Goal: Task Accomplishment & Management: Use online tool/utility

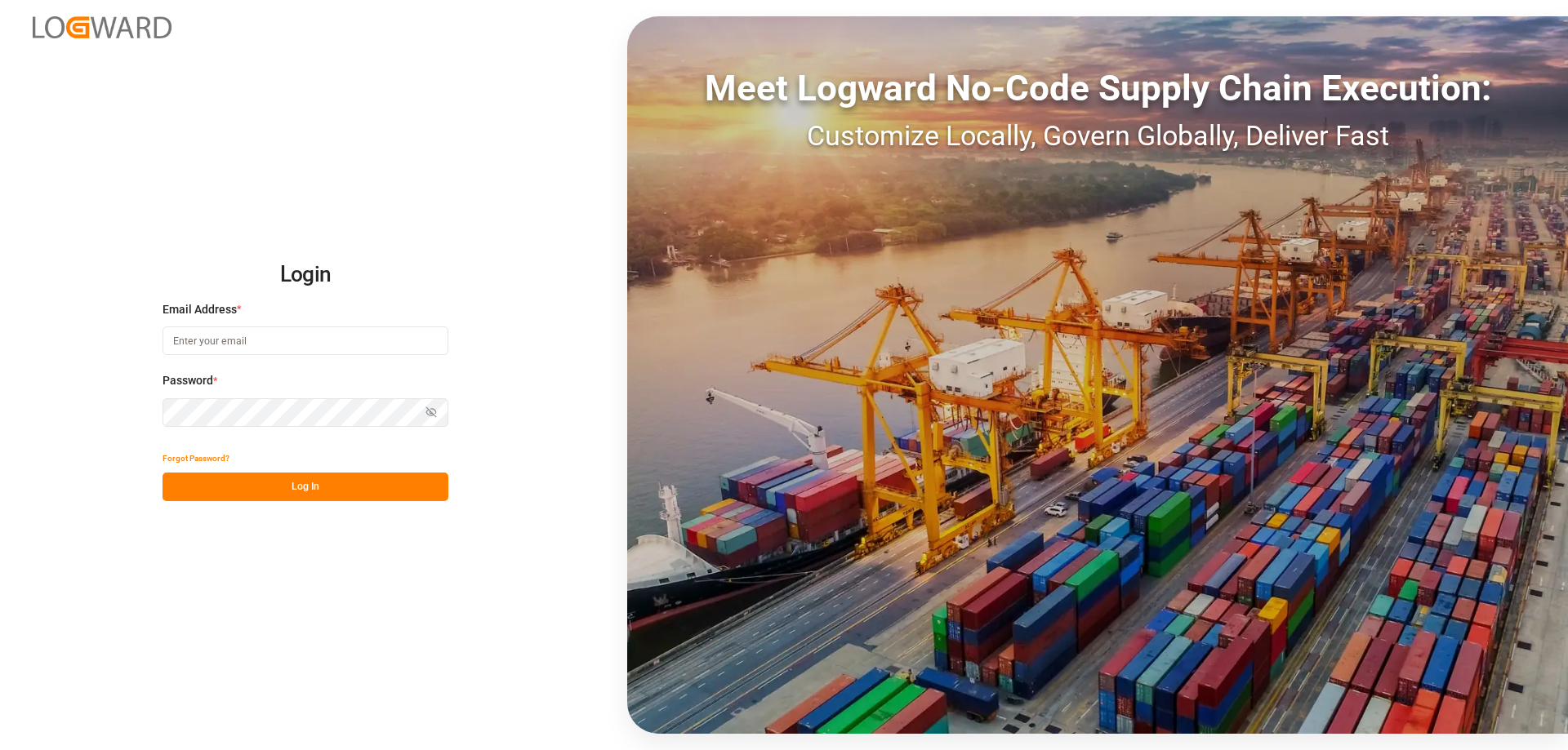
click at [229, 344] on input at bounding box center [305, 341] width 286 height 29
click at [200, 339] on input at bounding box center [305, 341] width 286 height 29
type input "sas.leipzig@lit.de"
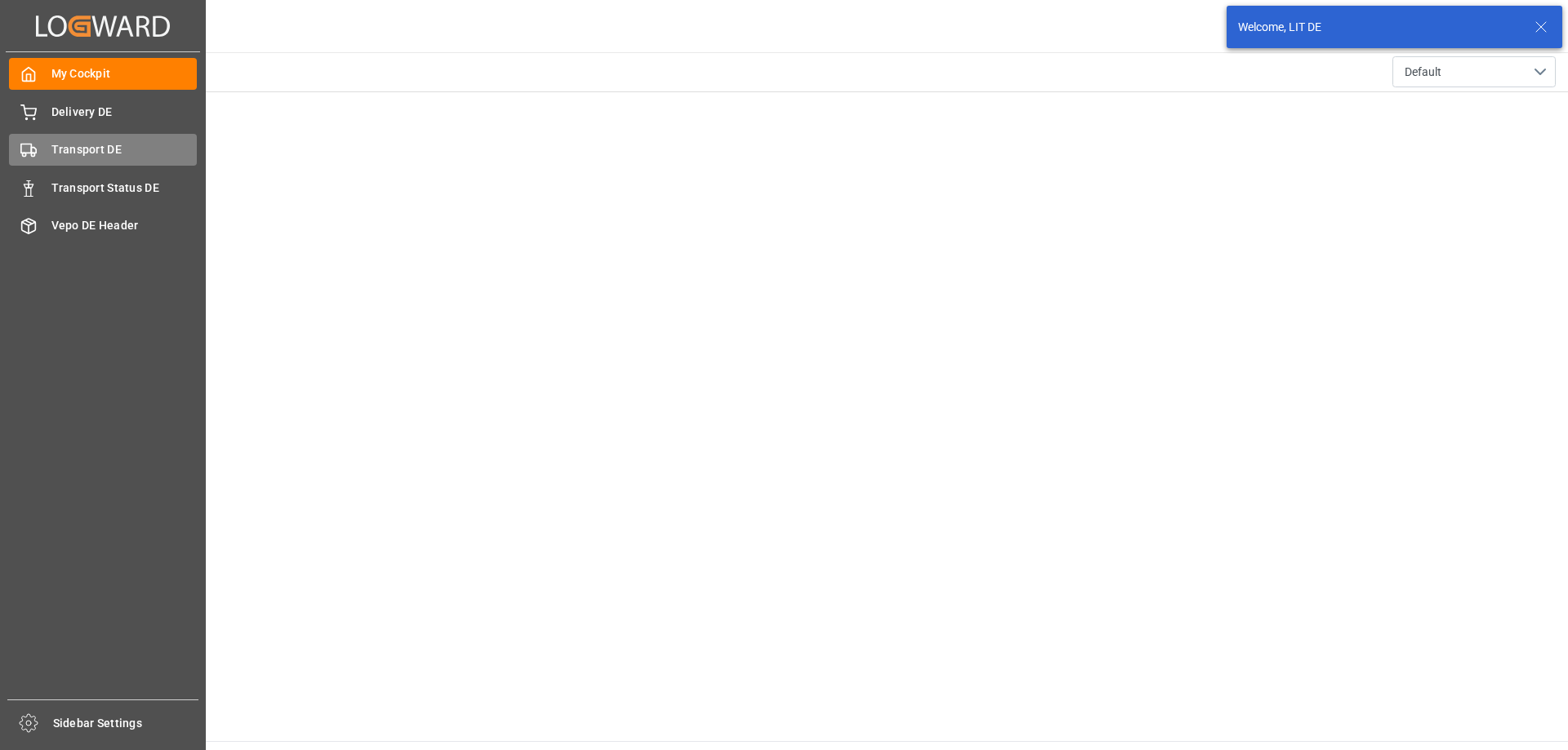
click at [29, 153] on rect at bounding box center [25, 149] width 10 height 9
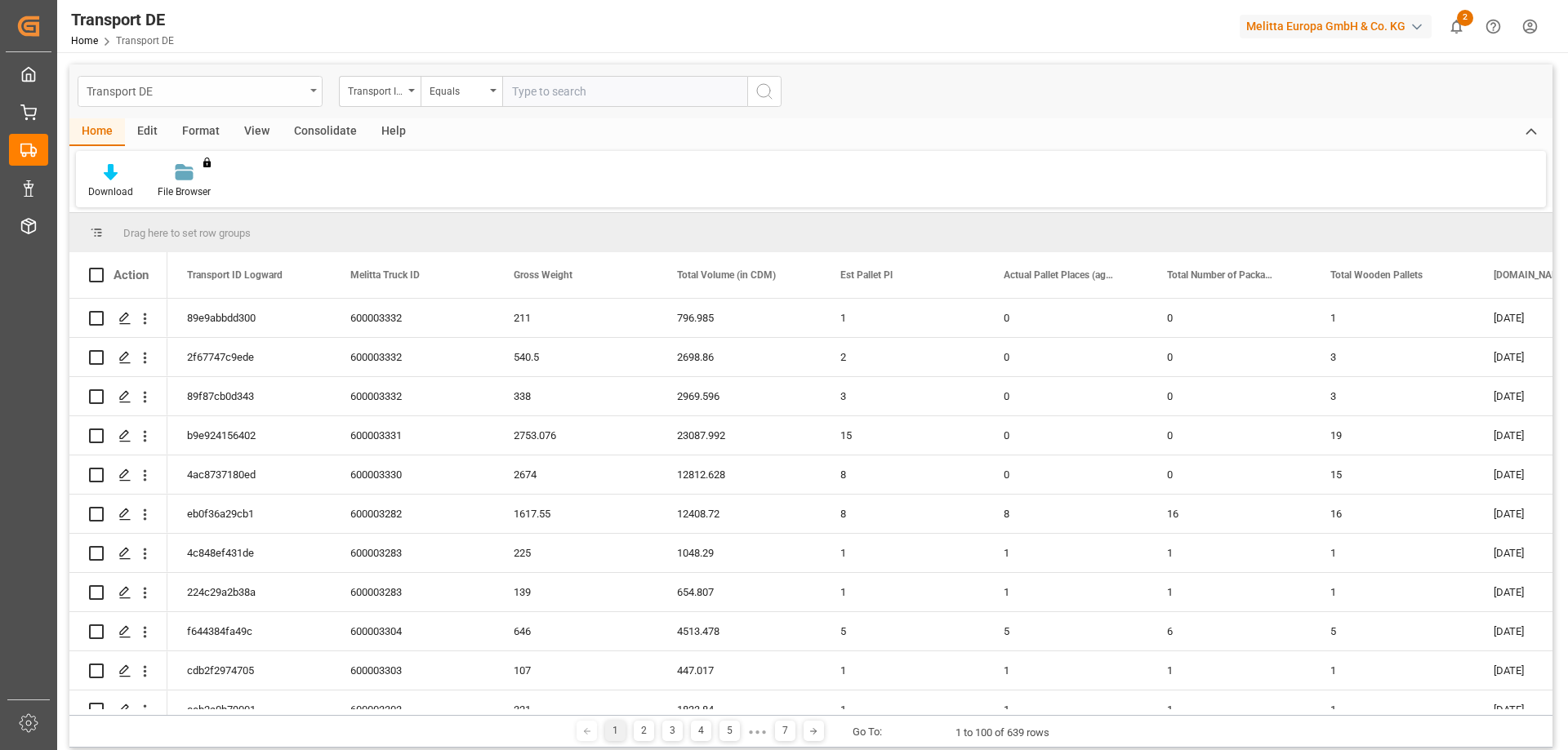
click at [180, 89] on div "Transport DE" at bounding box center [195, 90] width 218 height 20
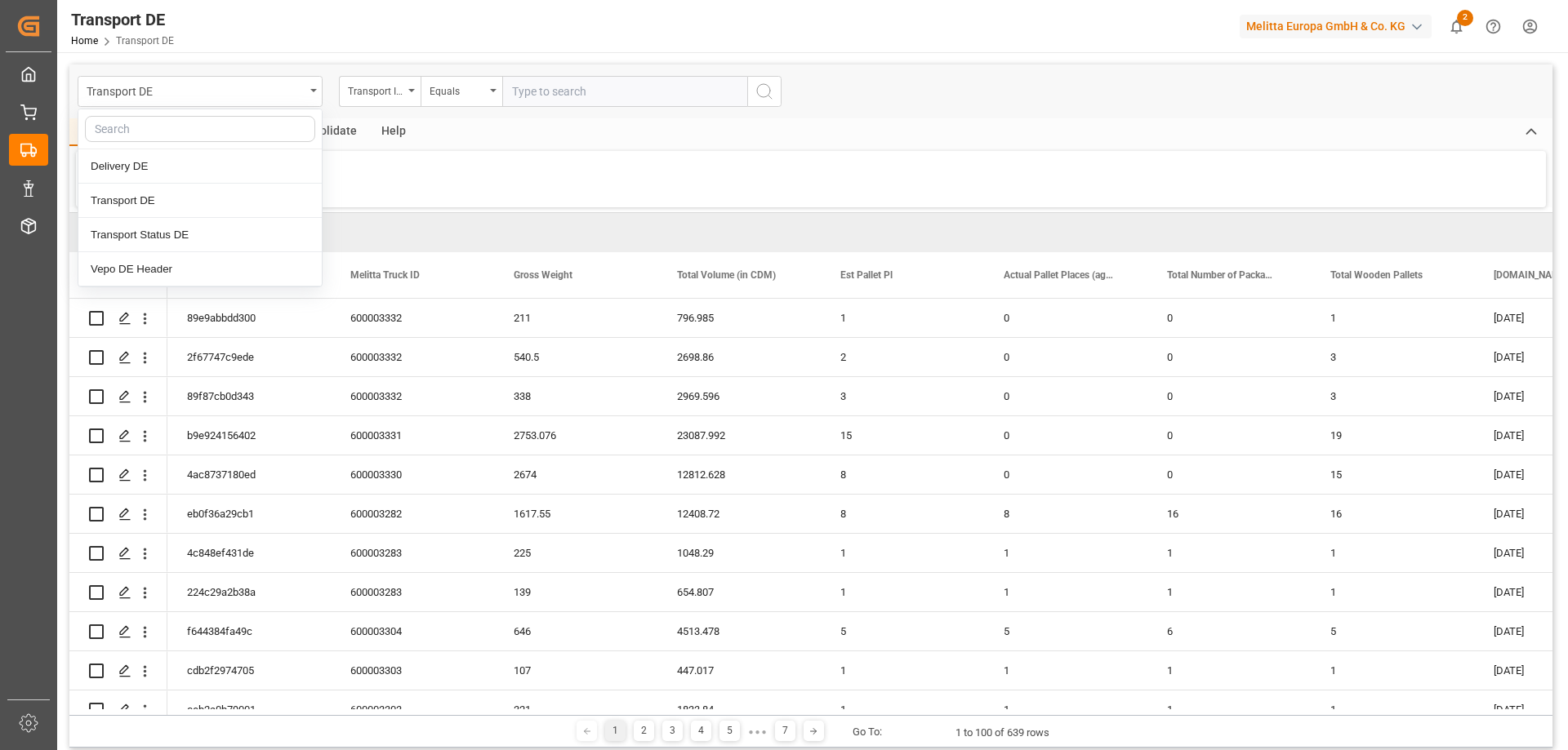
click at [547, 93] on input "text" at bounding box center [625, 91] width 245 height 31
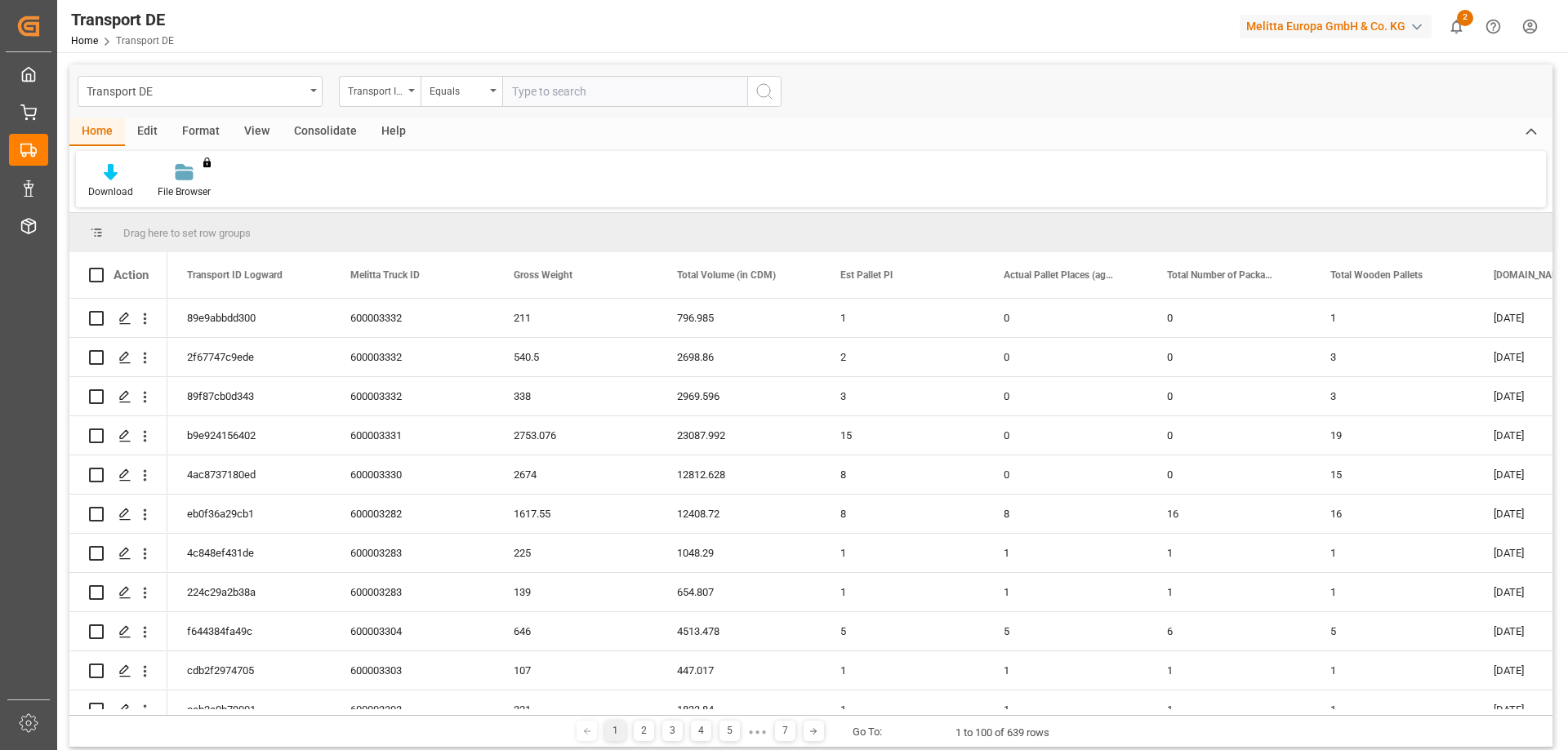
paste input "f644384fa49c"
type input "f644384fa49c"
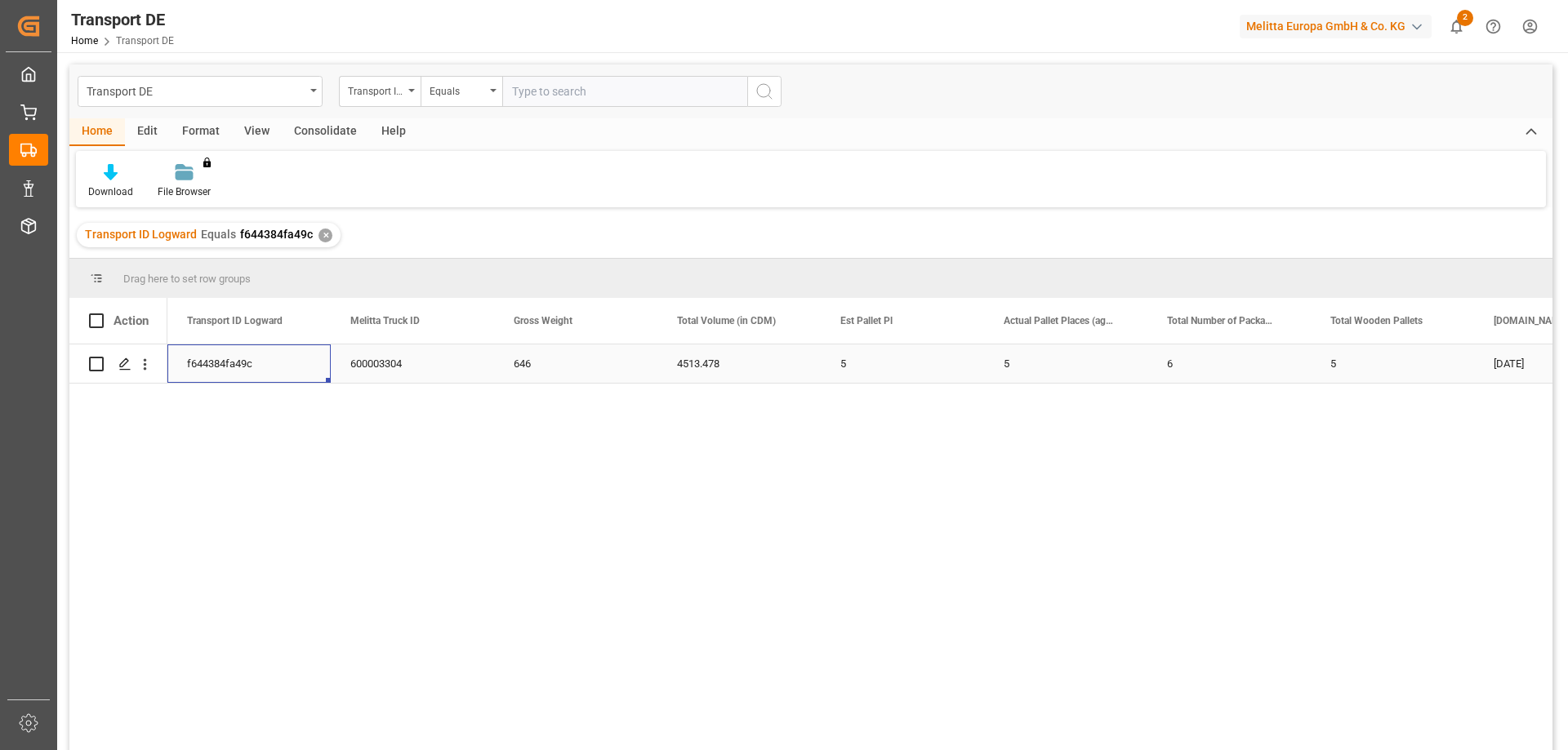
click at [249, 363] on div "f644384fa49c" at bounding box center [249, 364] width 163 height 38
click at [147, 369] on icon "open menu" at bounding box center [145, 365] width 17 height 17
click at [208, 399] on span "Open in new tab" at bounding box center [253, 399] width 149 height 17
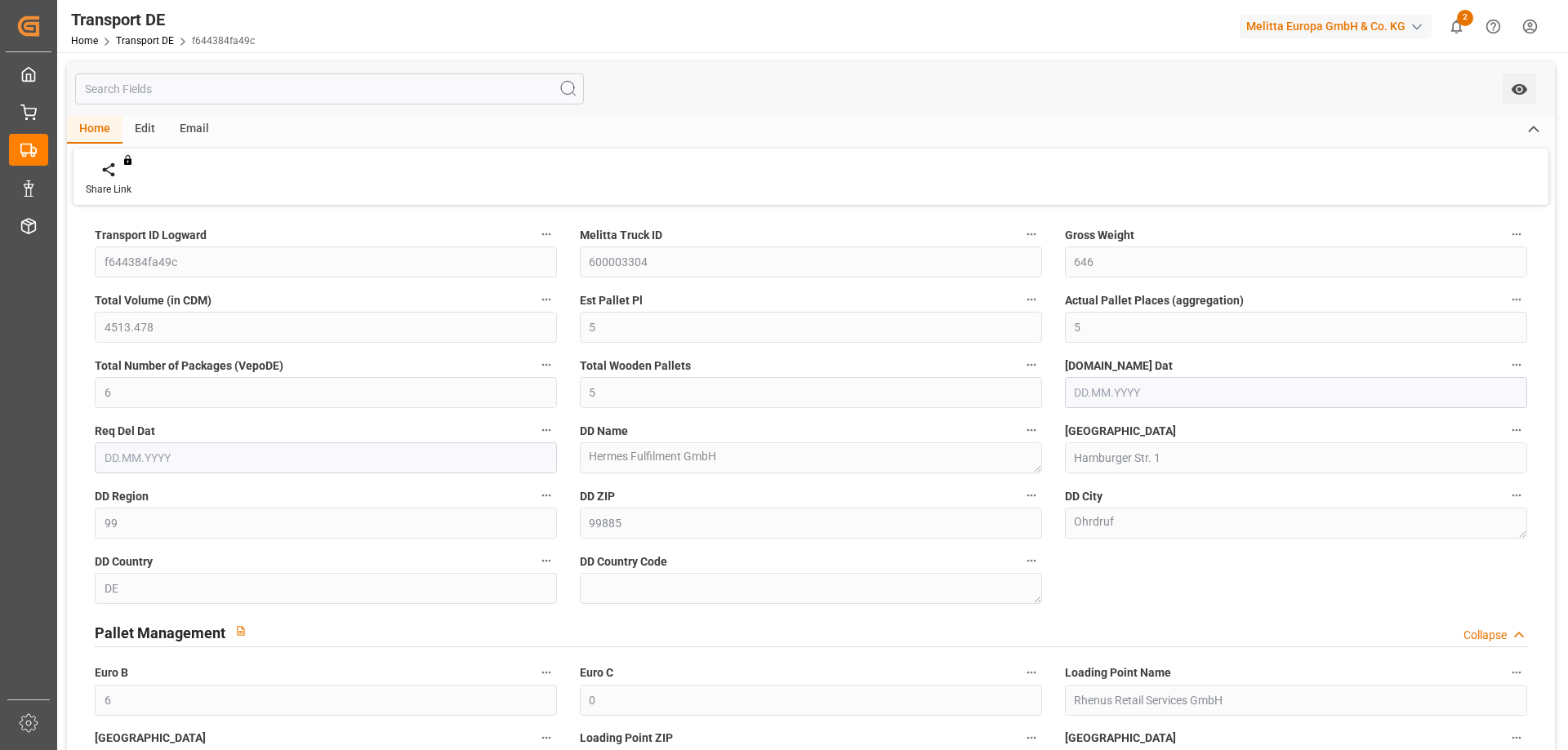
type input "646"
type input "4513.478"
type input "5"
type input "6"
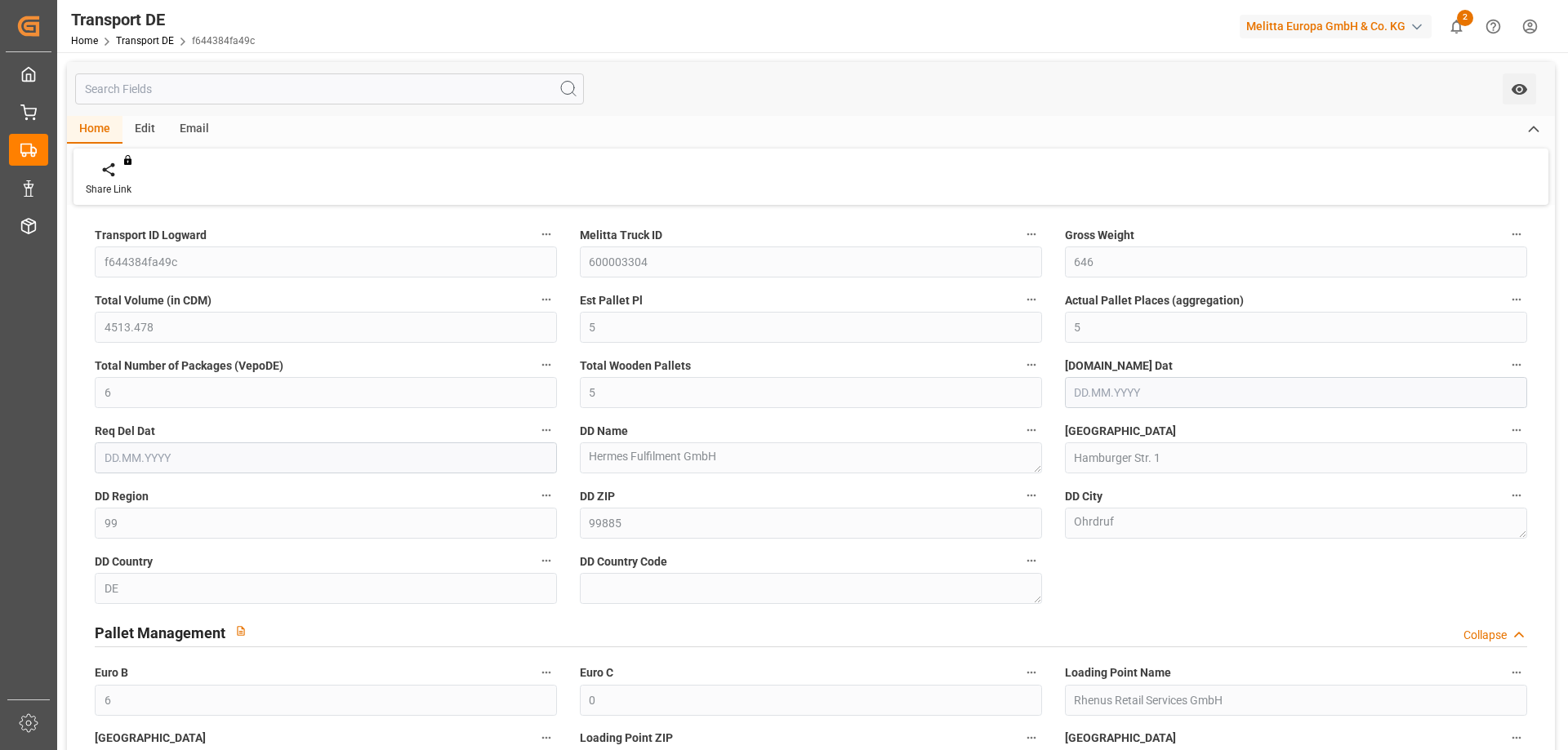
type input "5"
type input "99"
type input "6"
type input "0"
type input "[DATE]"
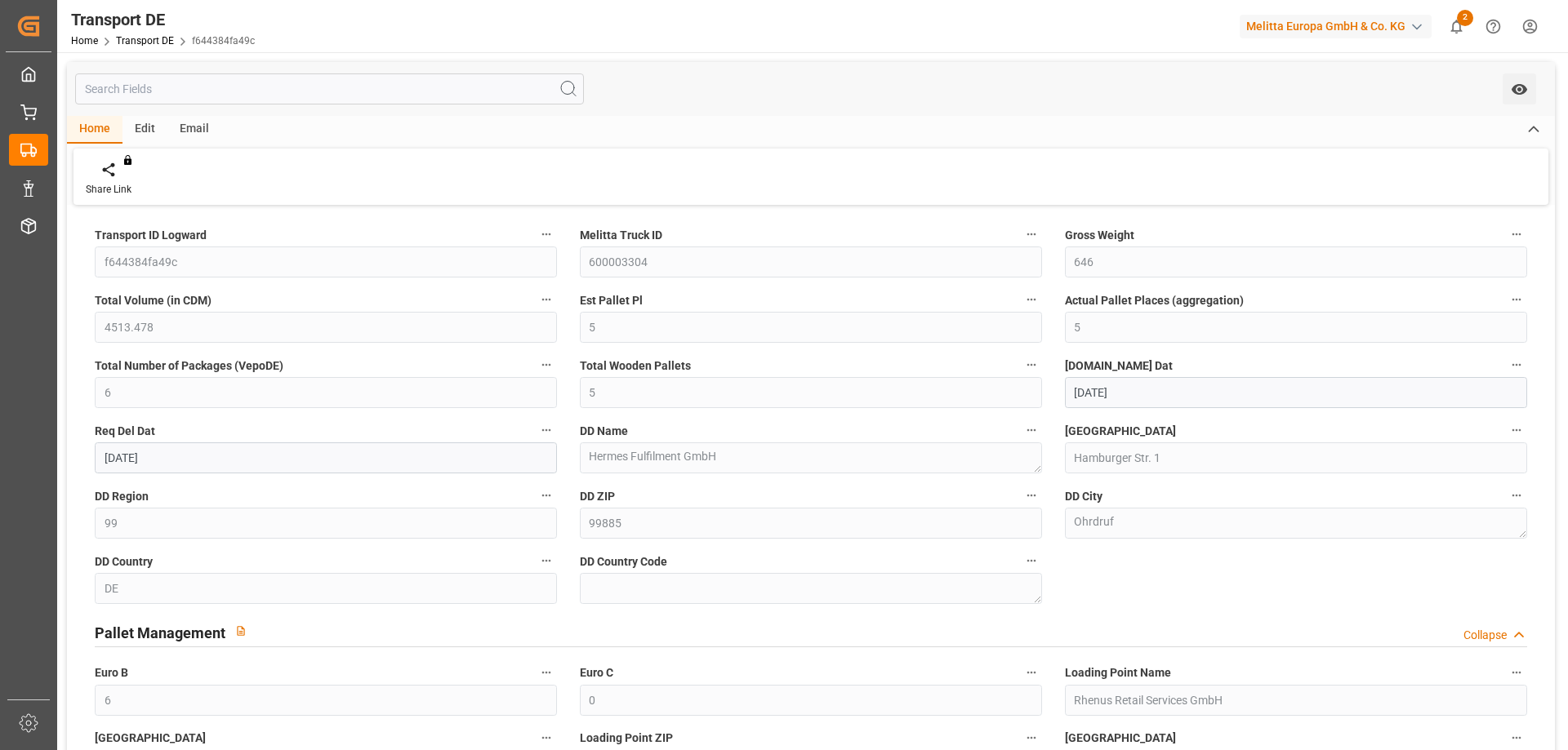
type input "[DATE]"
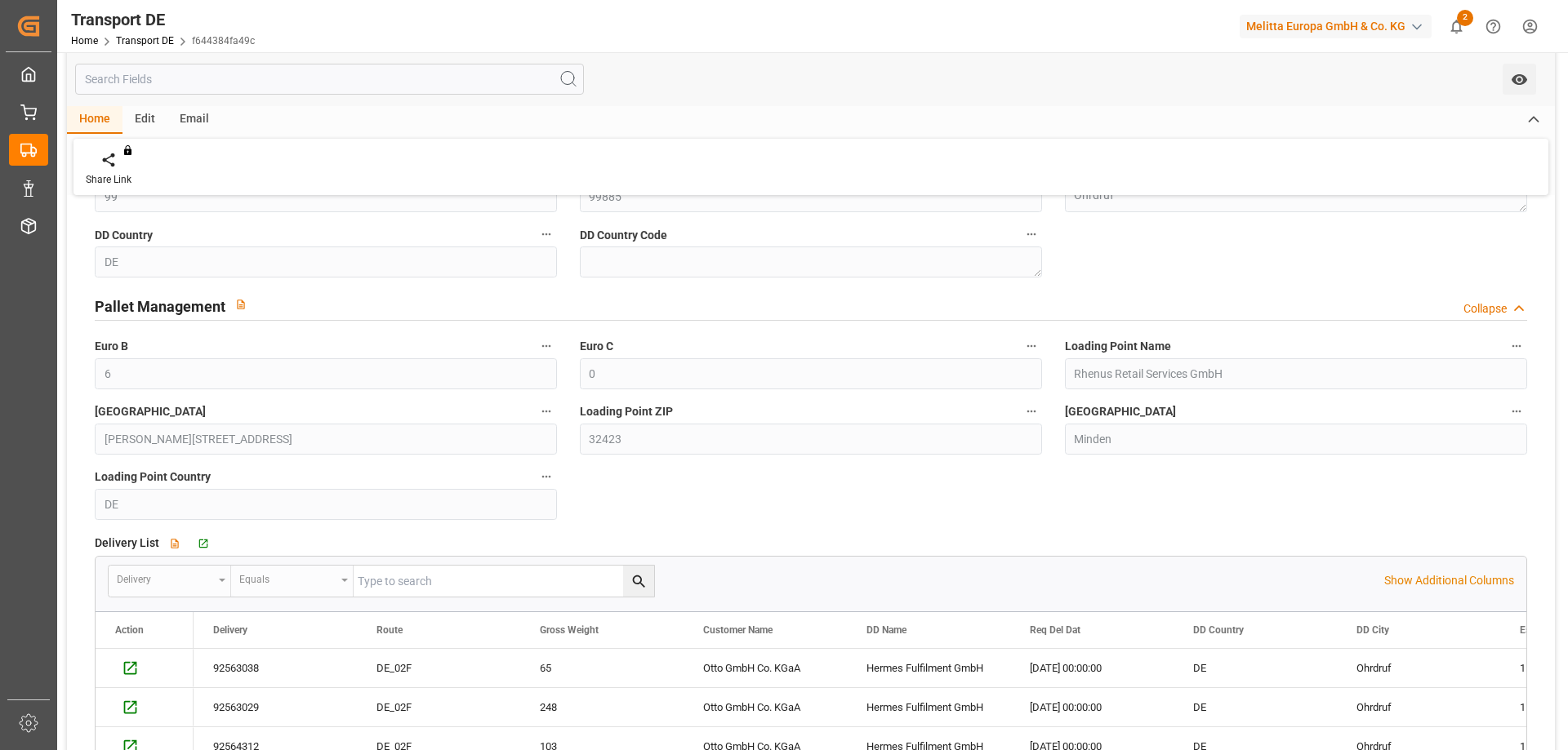
scroll to position [490, 0]
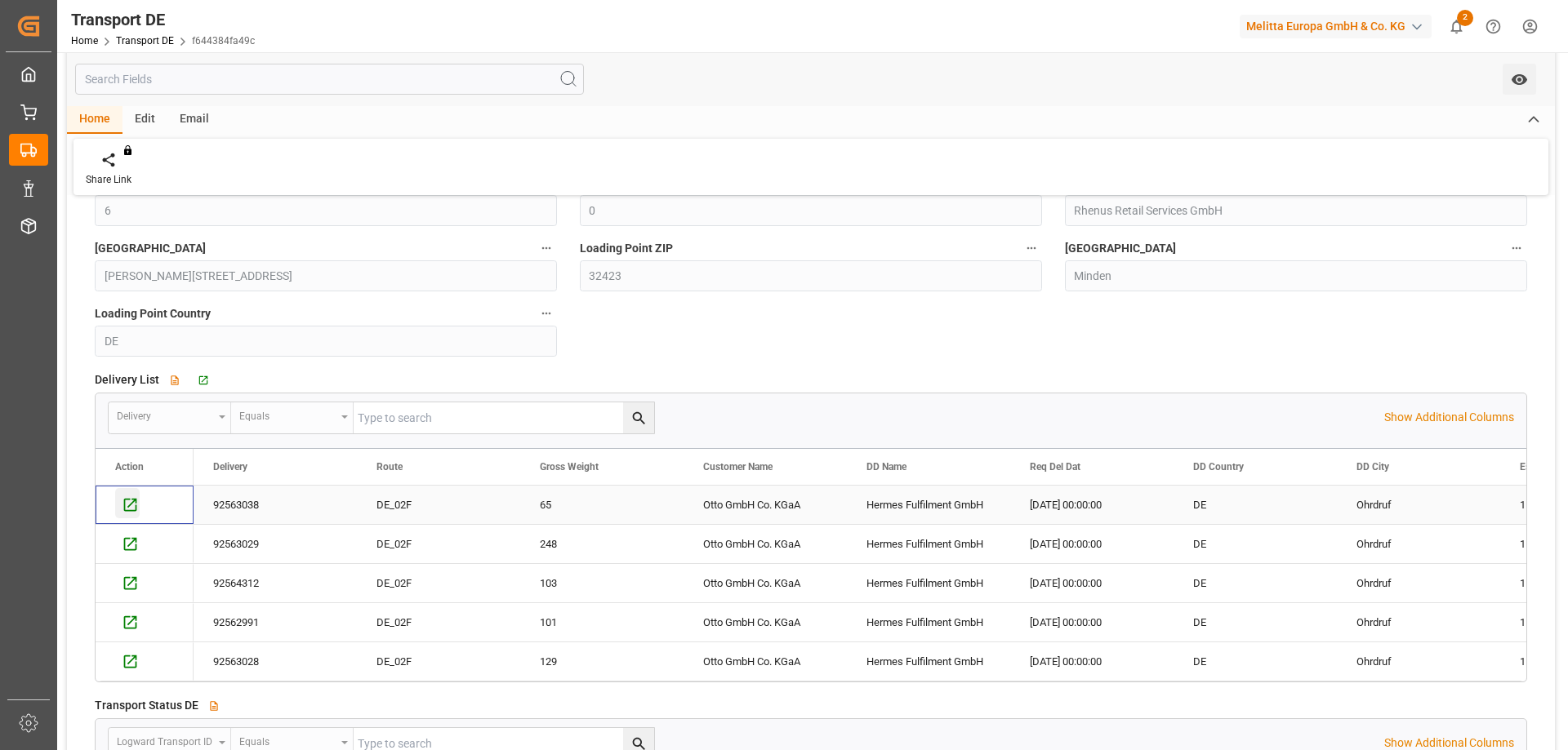
click at [136, 501] on icon "Press SPACE to select this row." at bounding box center [130, 504] width 13 height 13
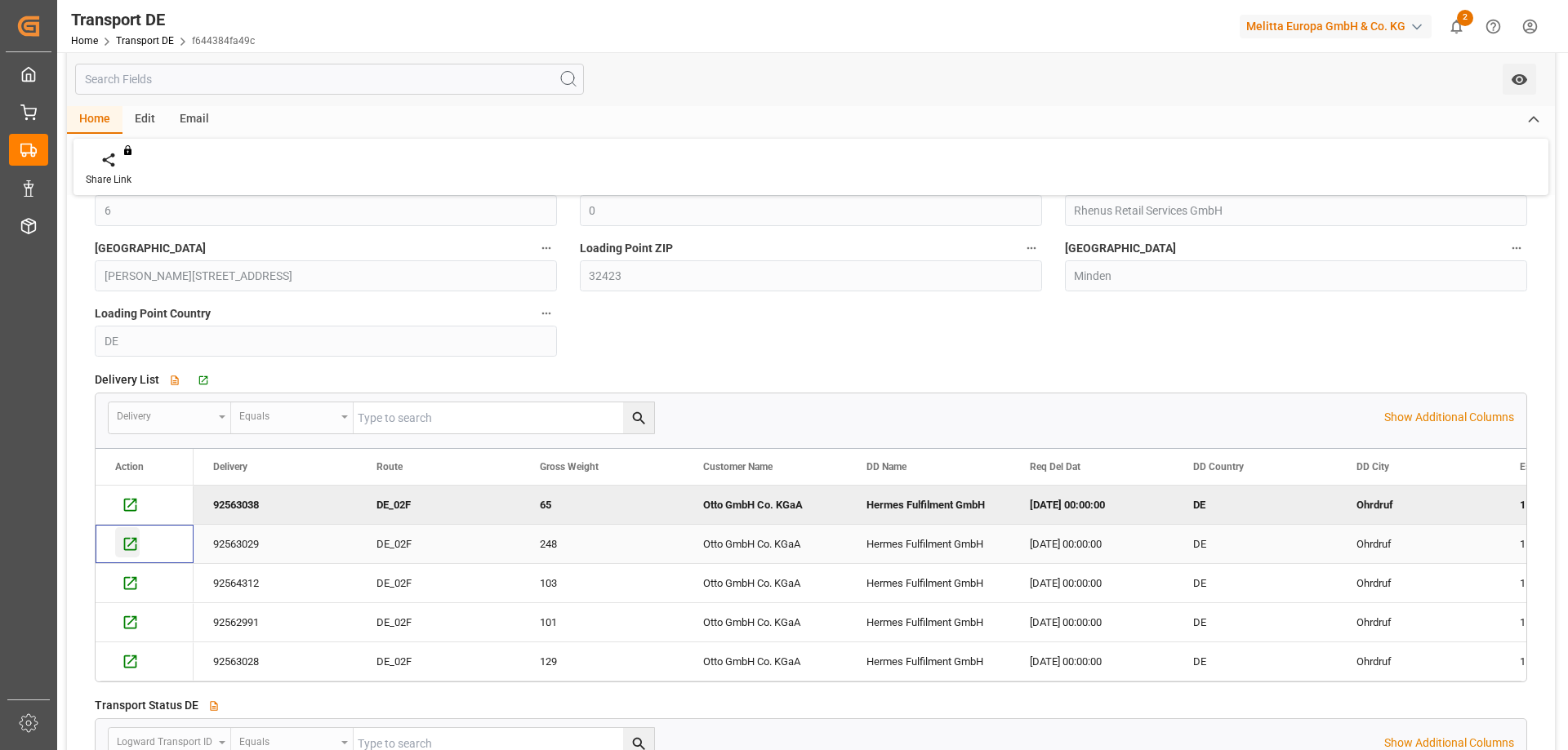
click at [133, 541] on icon "Press SPACE to select this row." at bounding box center [130, 544] width 13 height 13
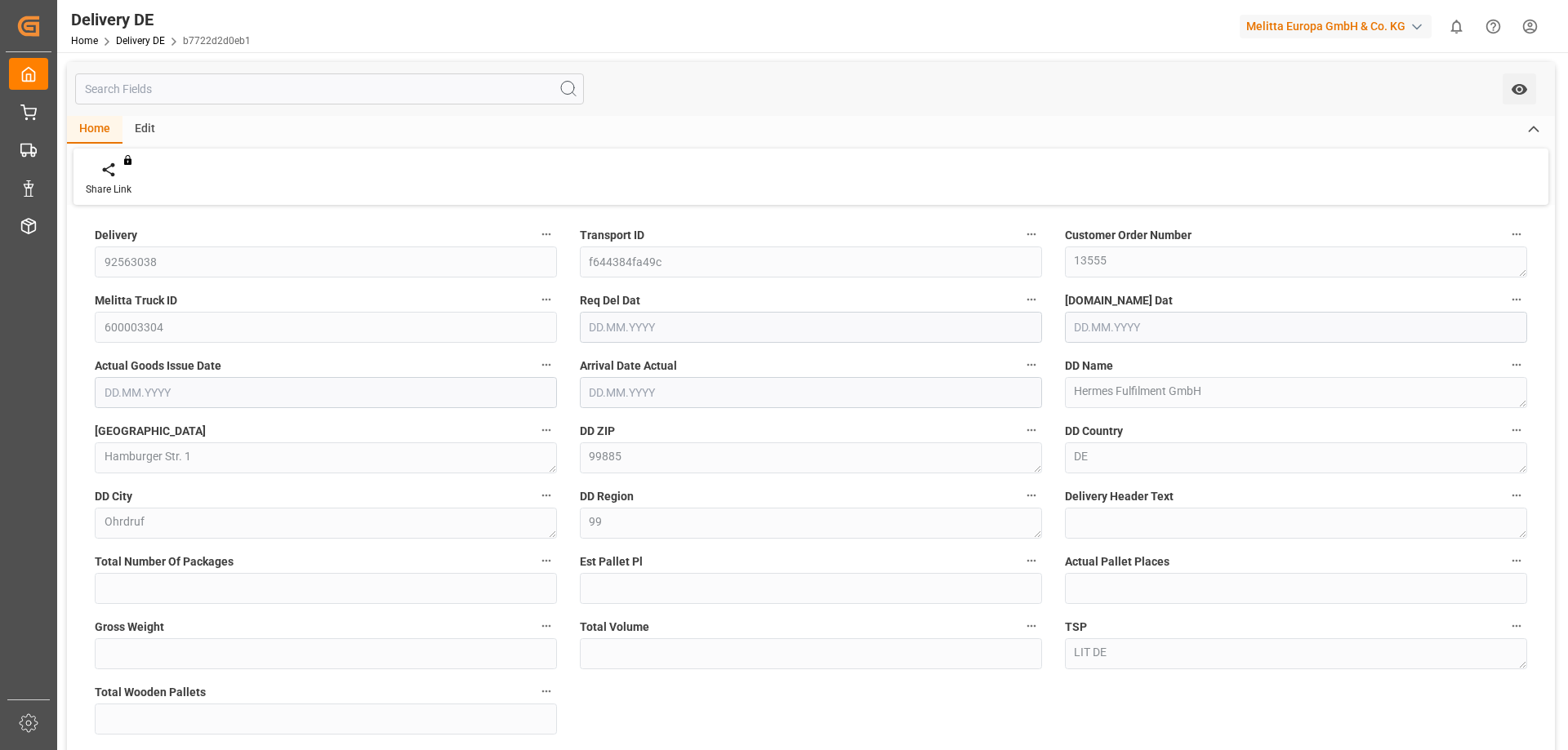
type input "1"
type input "65"
type input "449.072"
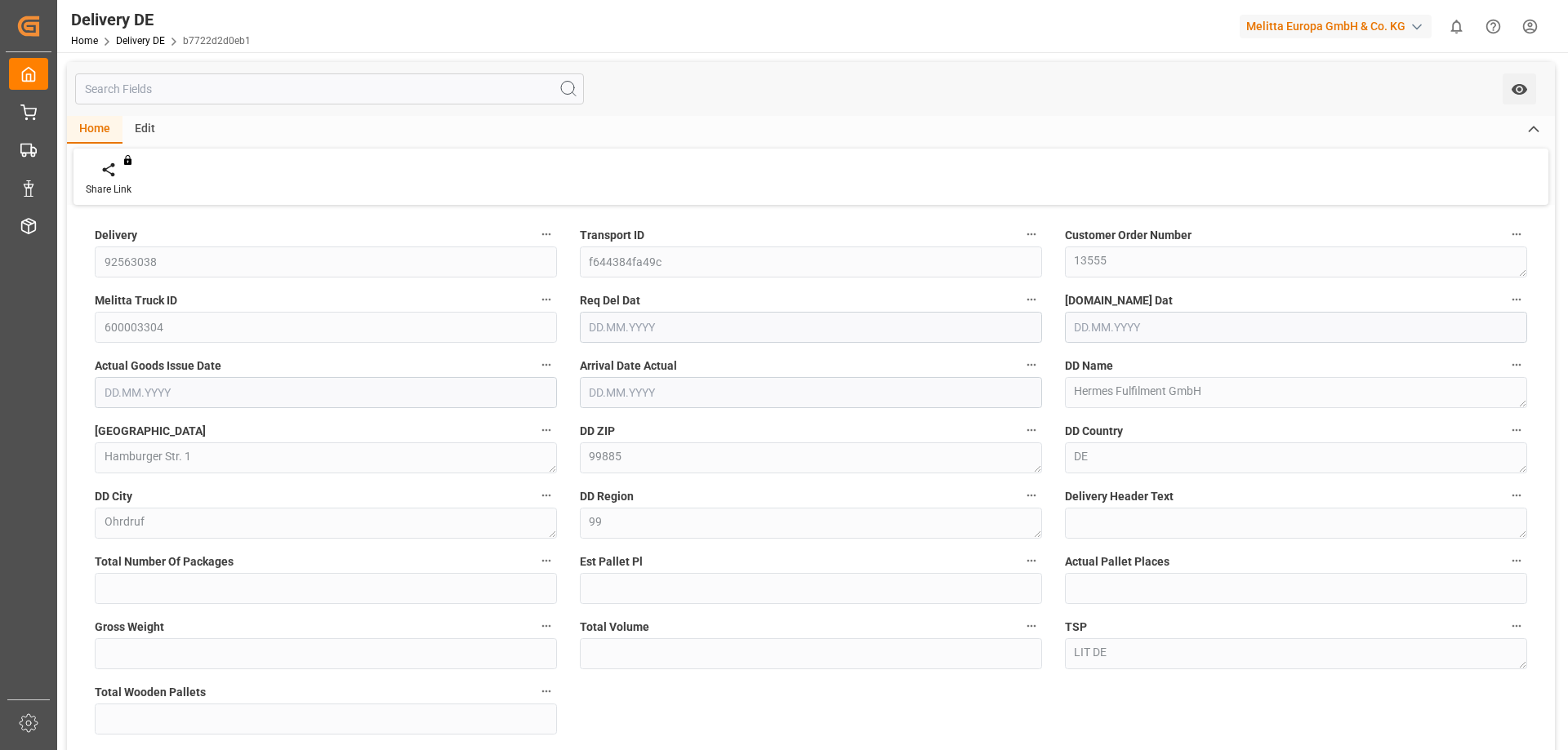
type input "1"
type input "[DATE]"
type input "08.10.2025"
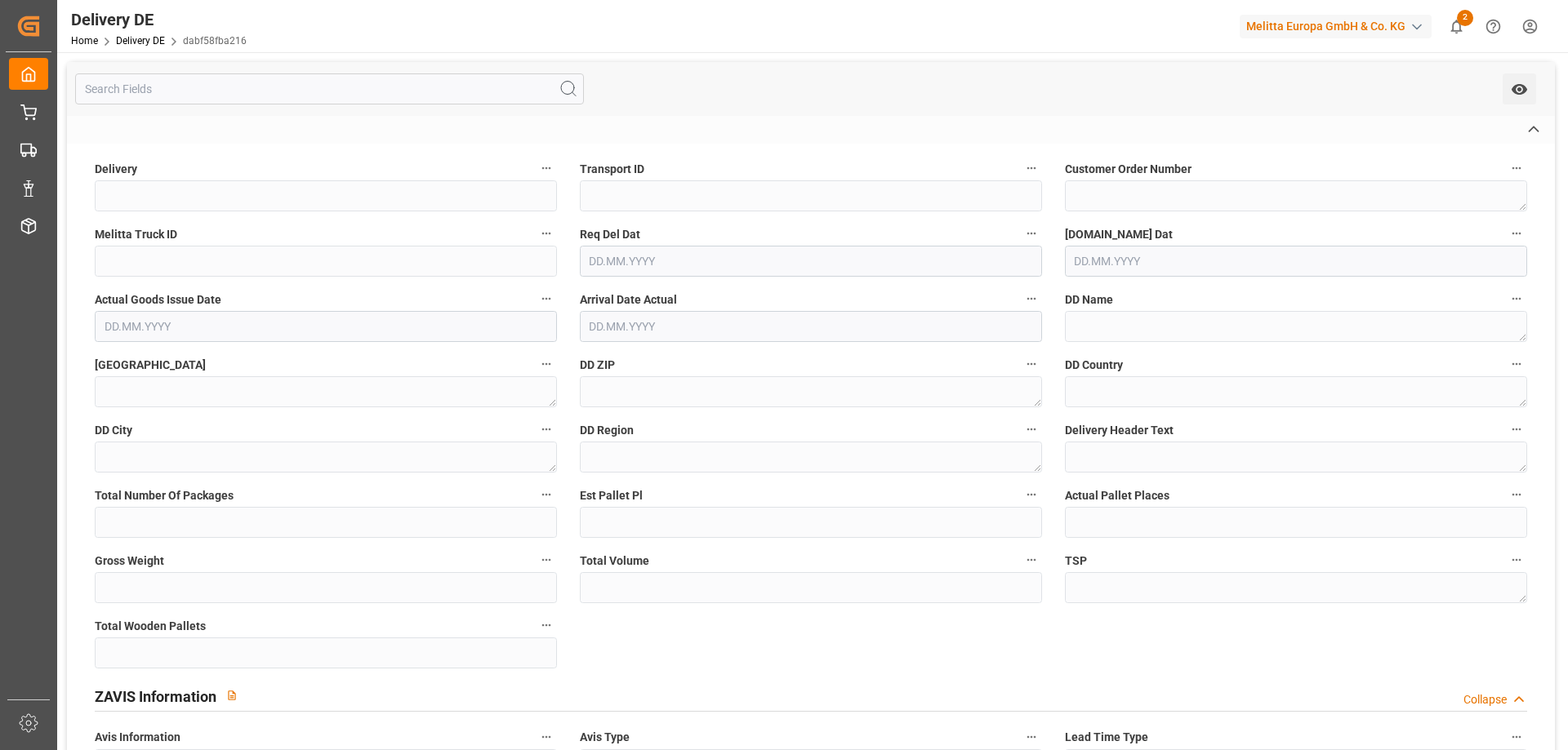
type input "92563029"
type input "f644384fa49c"
type textarea "13540"
type input "600003304"
type textarea "Hermes Fulfilment GmbH"
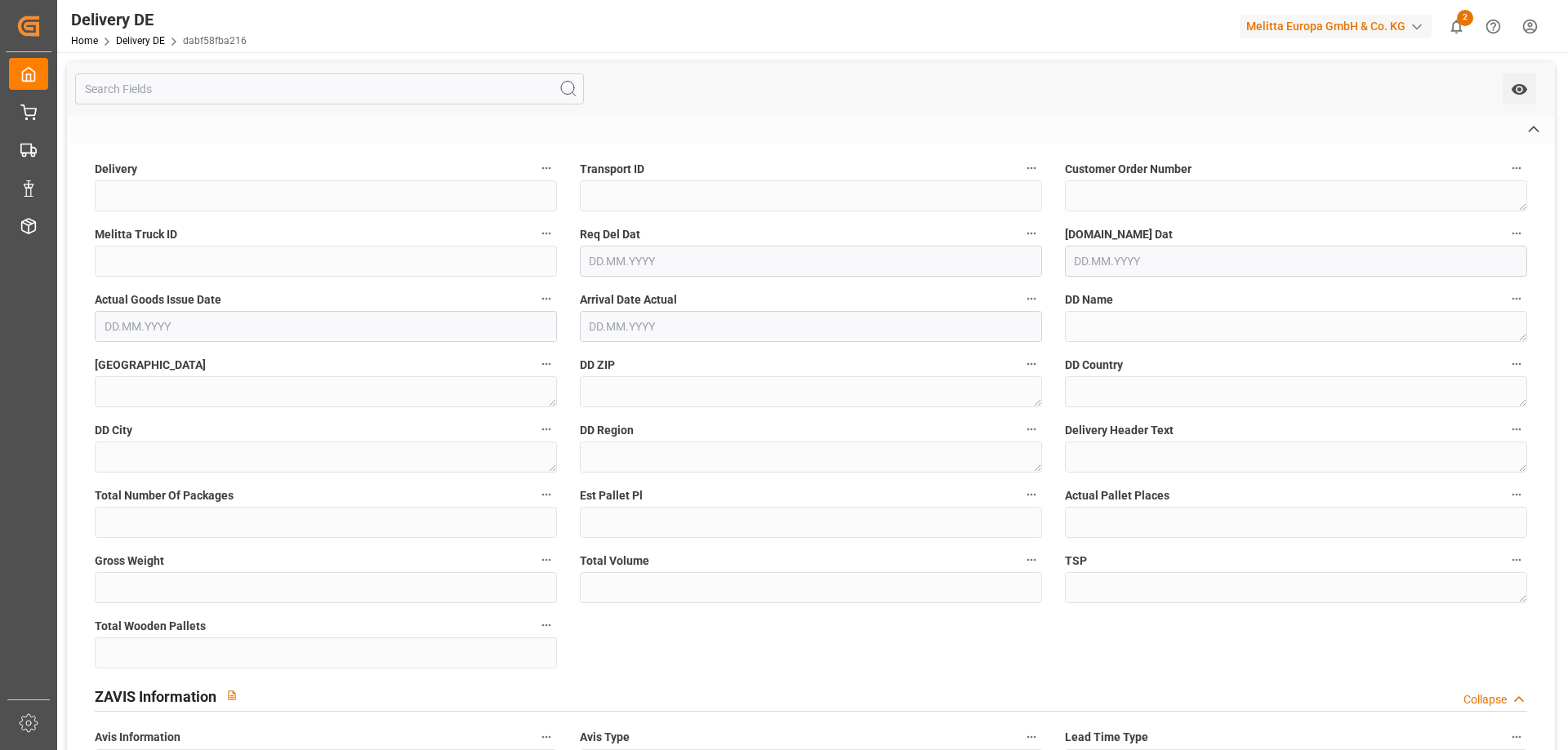
type textarea "Hamburger Str. 1"
type textarea "99885"
type textarea "DE"
type textarea "Ohrdruf"
type textarea "99"
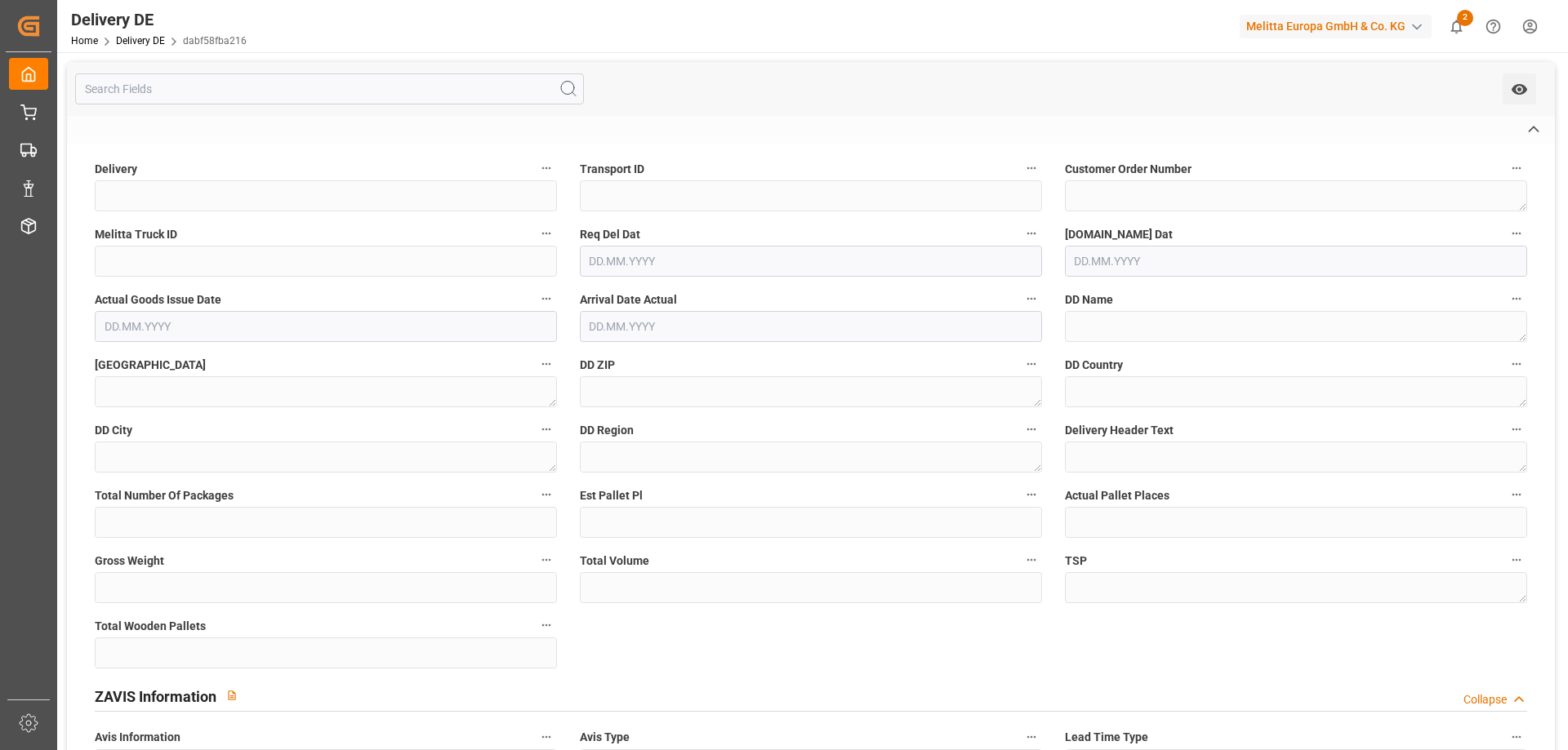
type textarea "LIT DE"
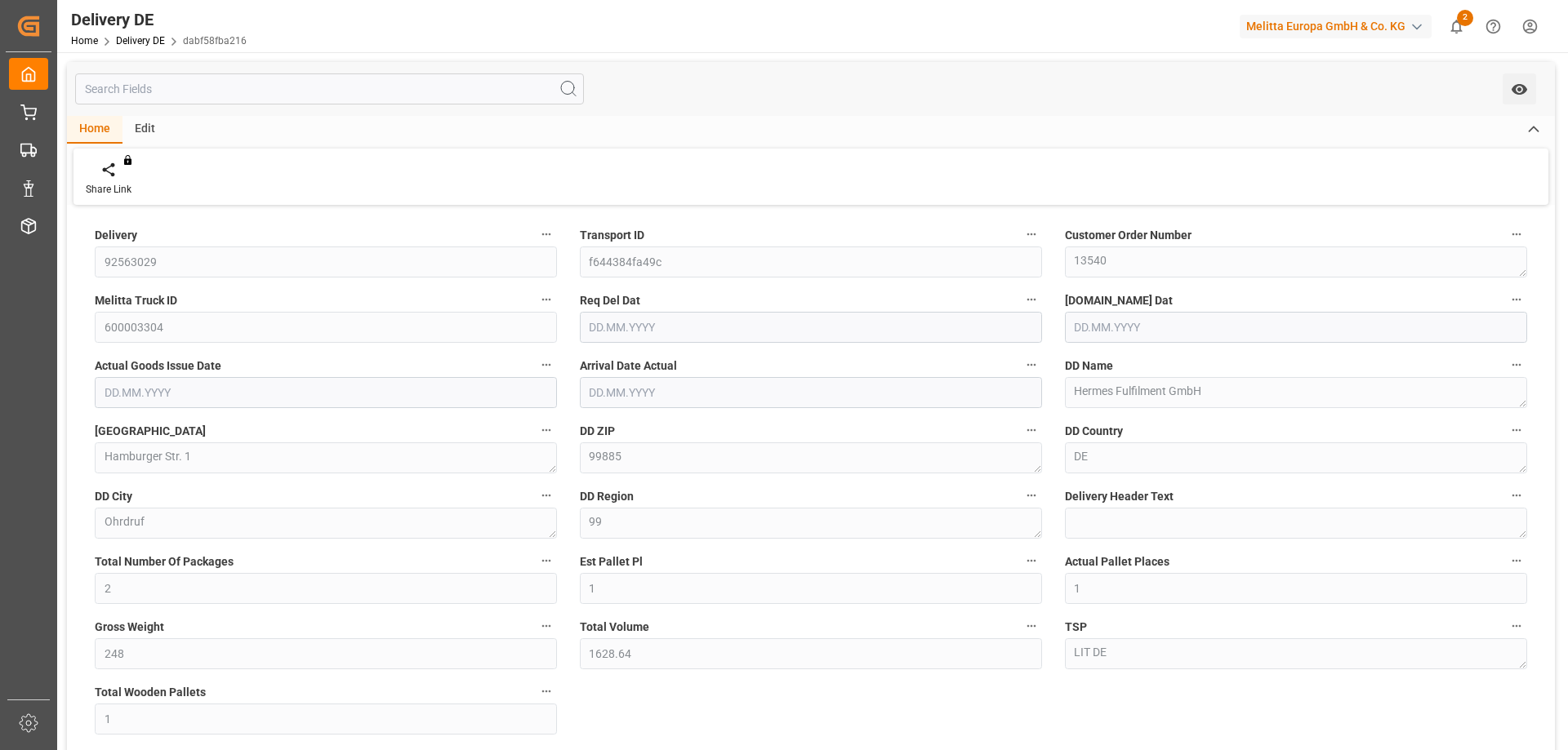
type input "2"
type input "1"
type input "248"
type input "1628.64"
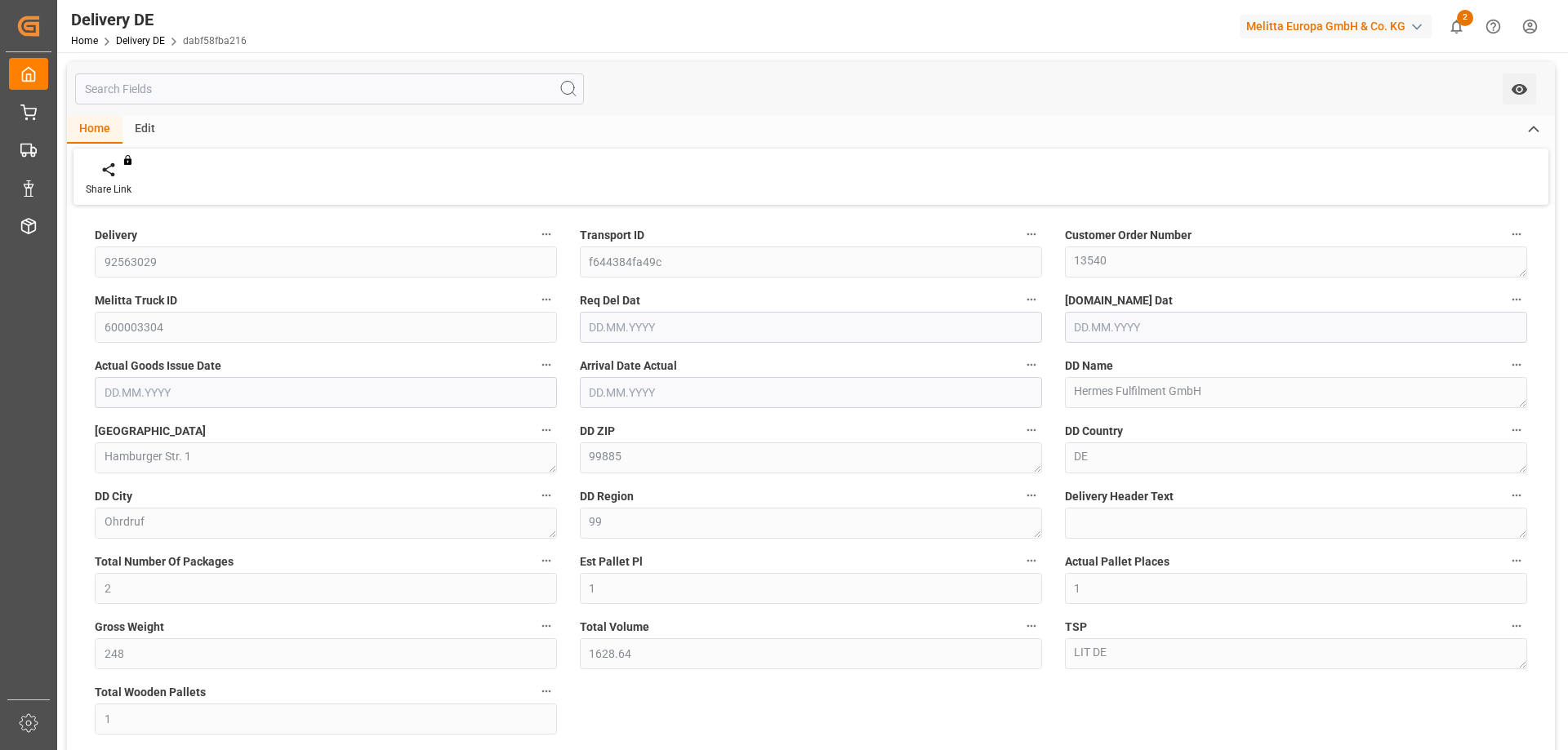
type input "1"
type input "[DATE]"
type input "08.10.2025"
